Goal: Navigation & Orientation: Find specific page/section

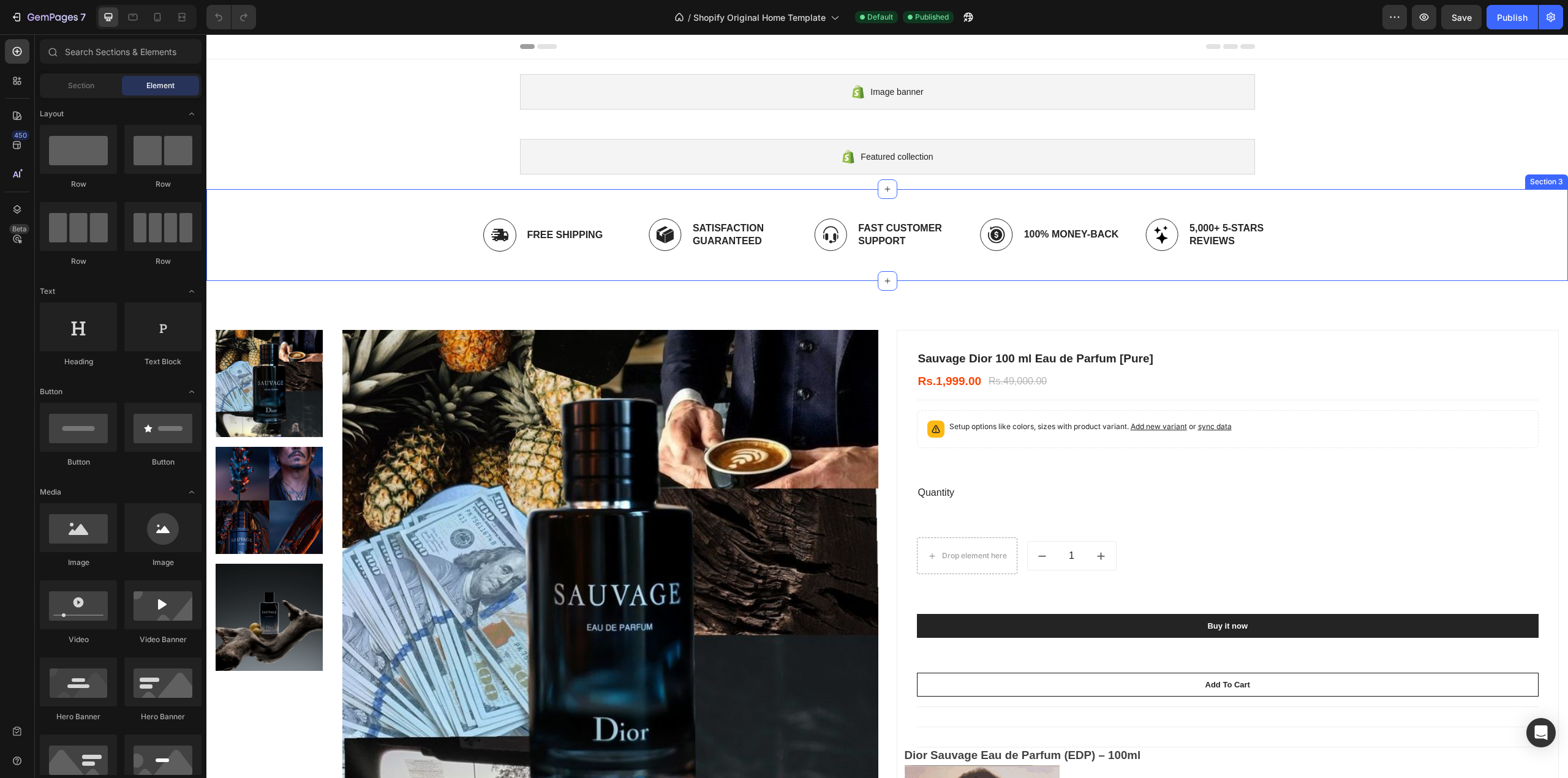
click at [386, 233] on div "Image Free Shipping Text Block Row Image Satisfaction Guaranteed Text Block Row…" at bounding box center [887, 235] width 1343 height 72
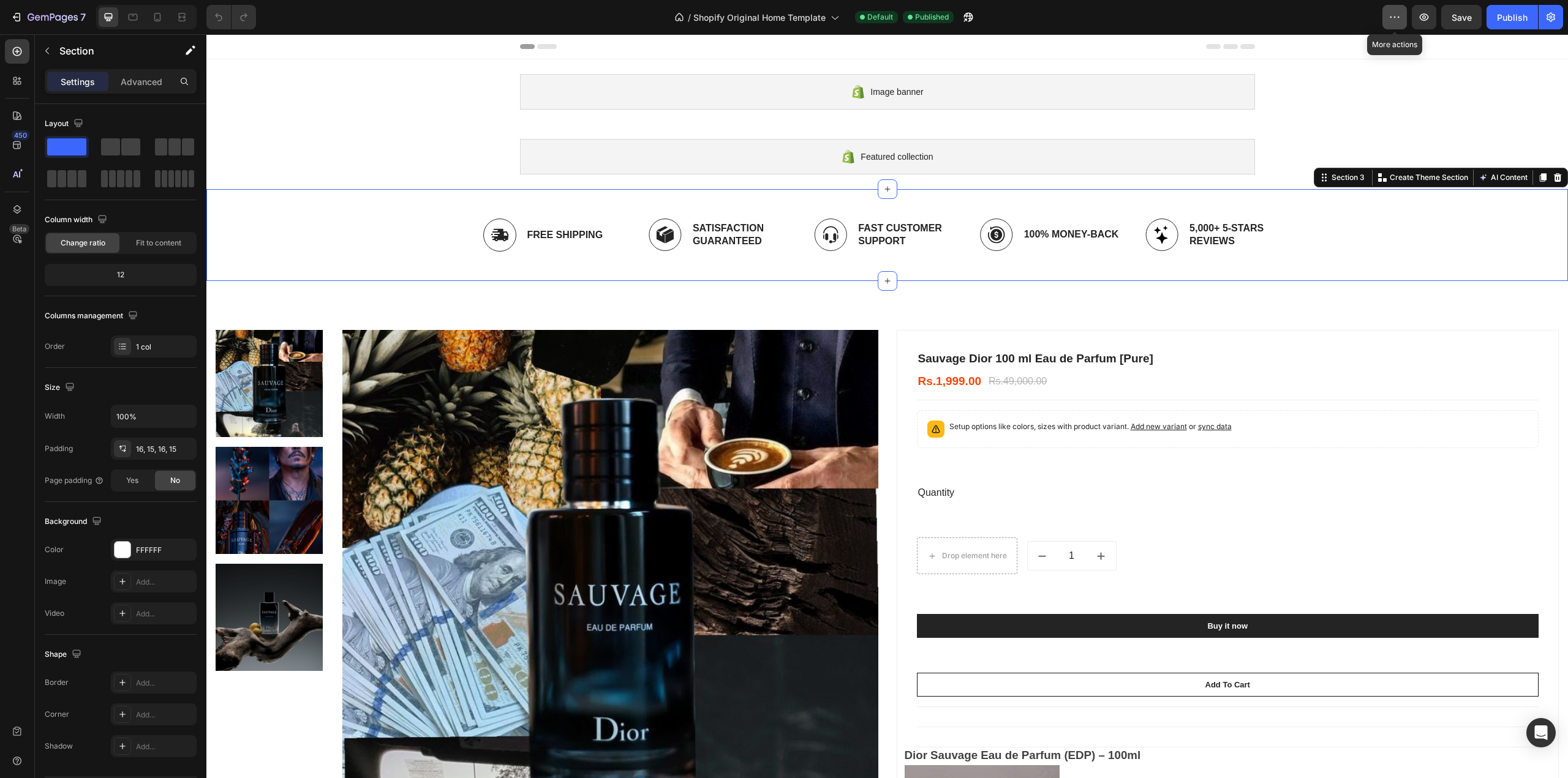
click at [1407, 22] on button "button" at bounding box center [1394, 17] width 25 height 25
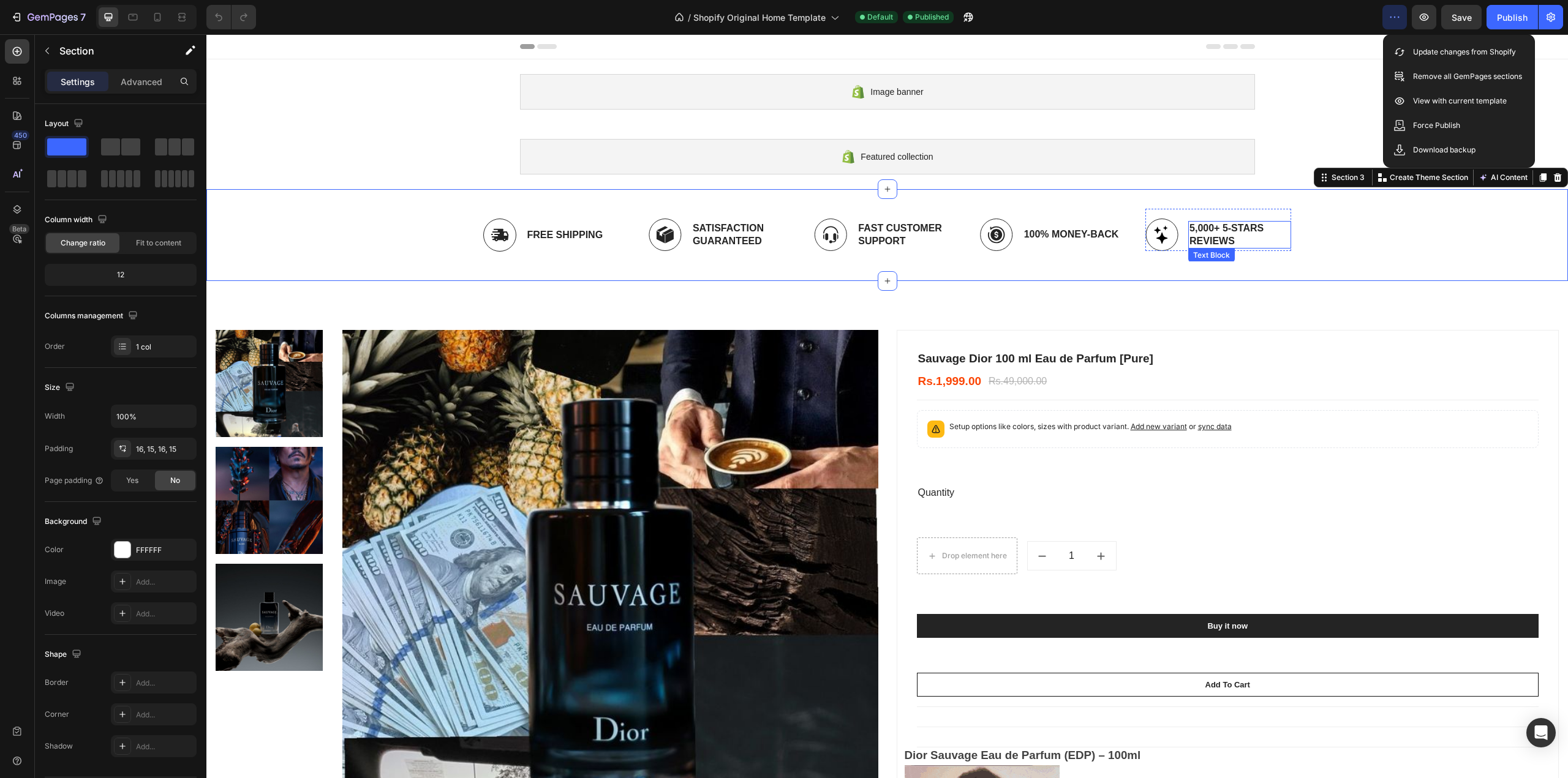
click at [1279, 240] on p "5,000+ 5-Stars Reviews" at bounding box center [1239, 235] width 100 height 26
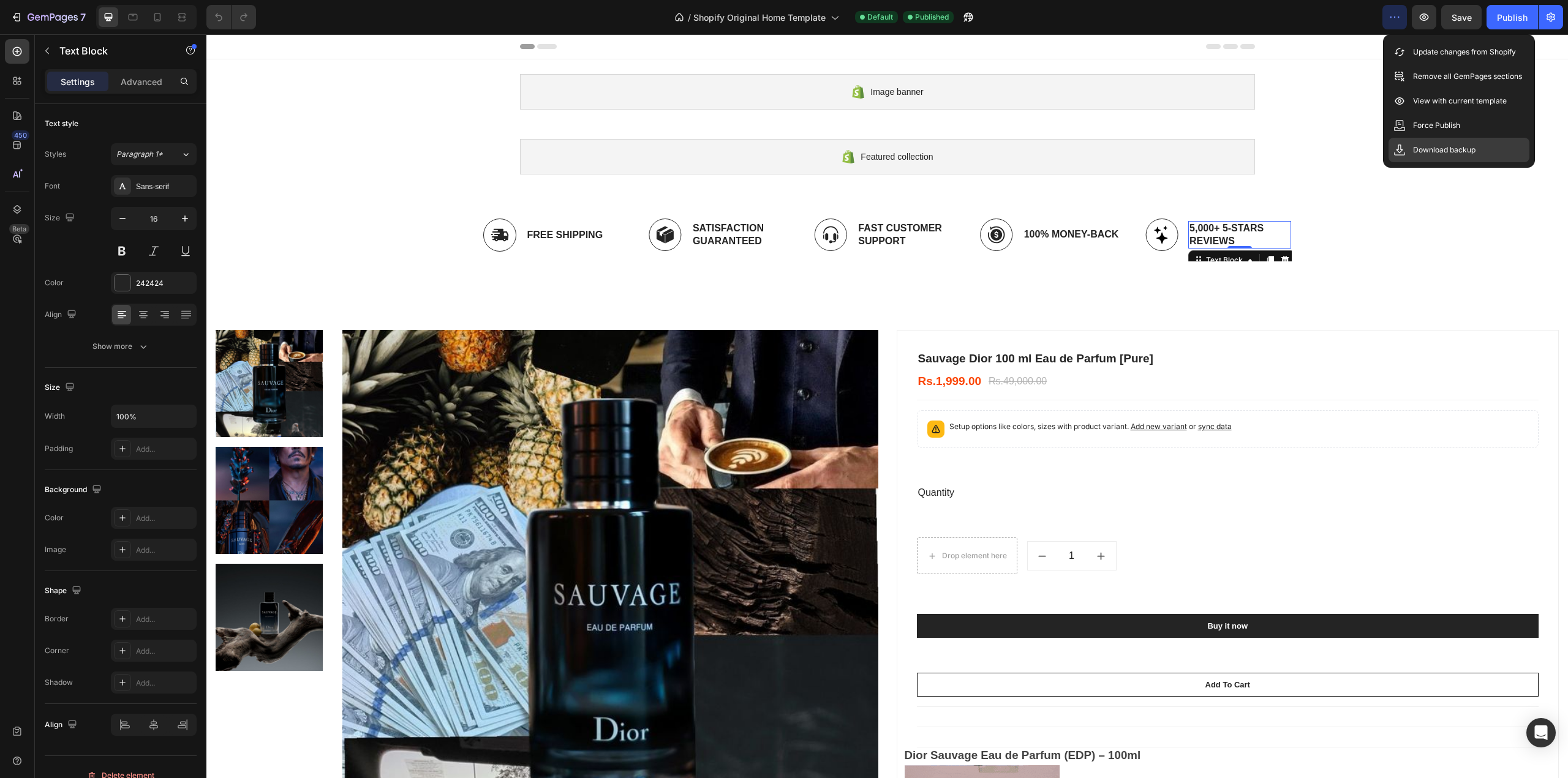
click at [1422, 150] on p "Download backup" at bounding box center [1444, 150] width 63 height 12
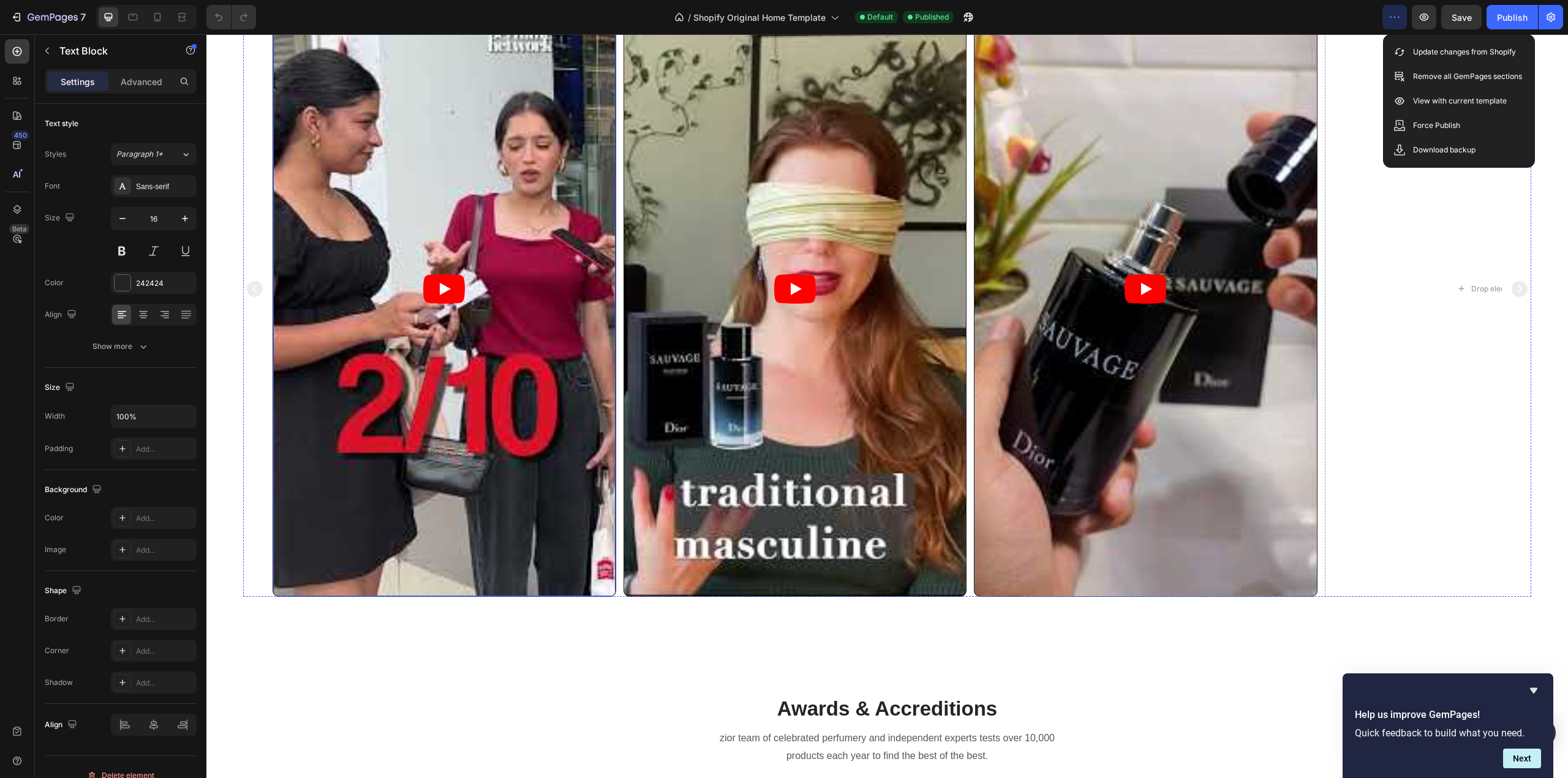
scroll to position [1041, 0]
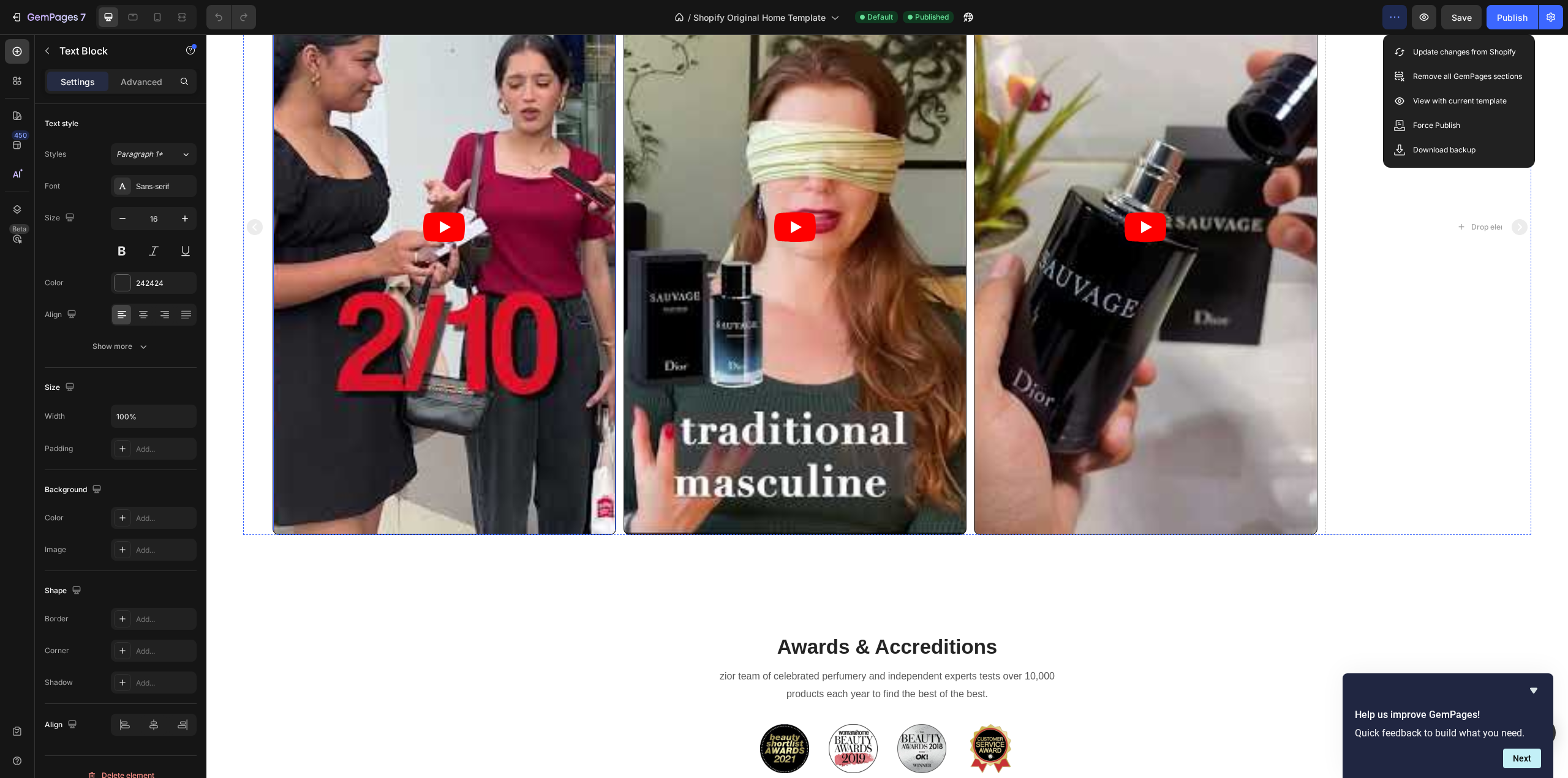
click at [520, 422] on article at bounding box center [444, 227] width 343 height 615
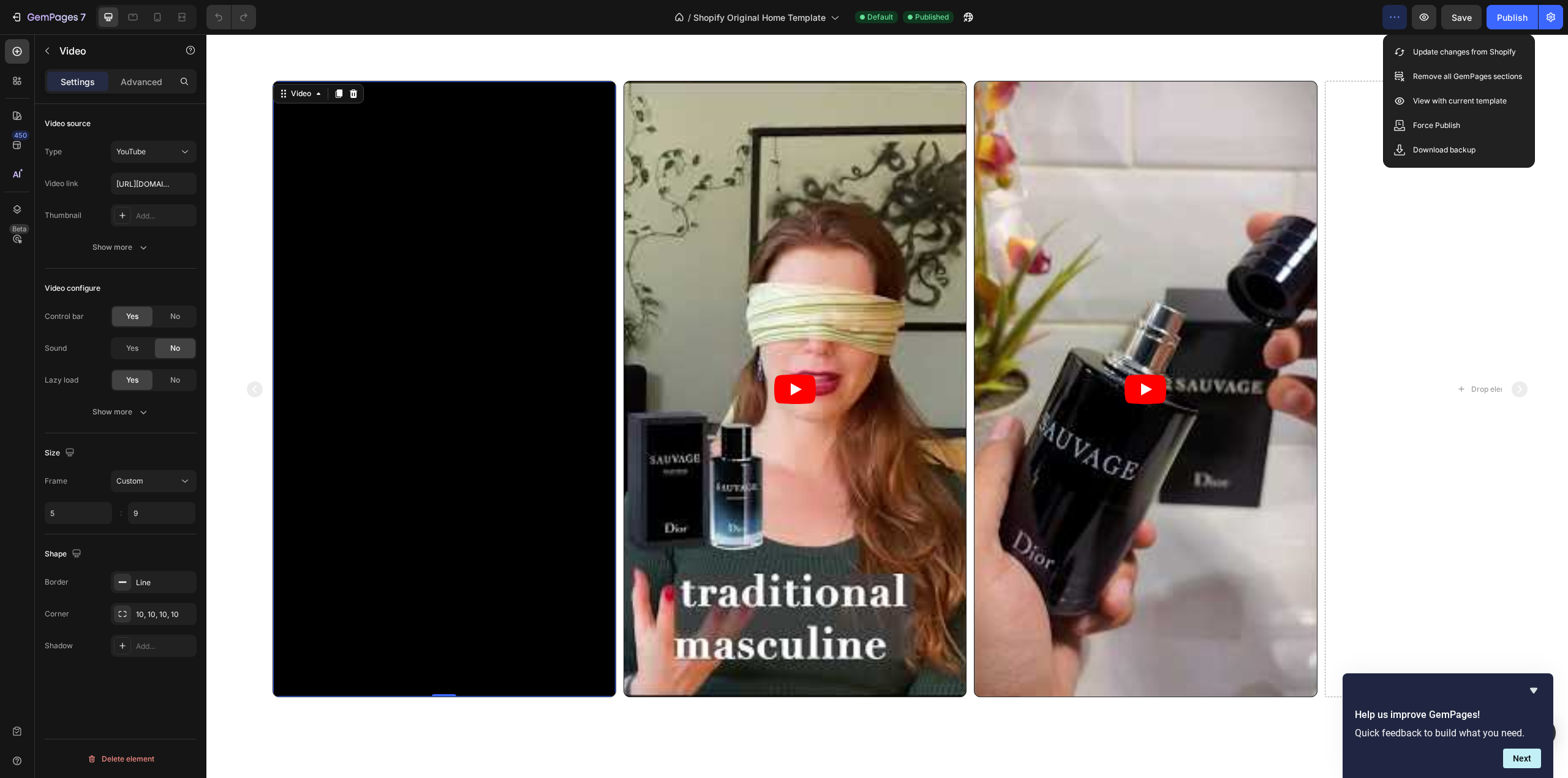
scroll to position [796, 0]
